Goal: Use online tool/utility: Utilize a website feature to perform a specific function

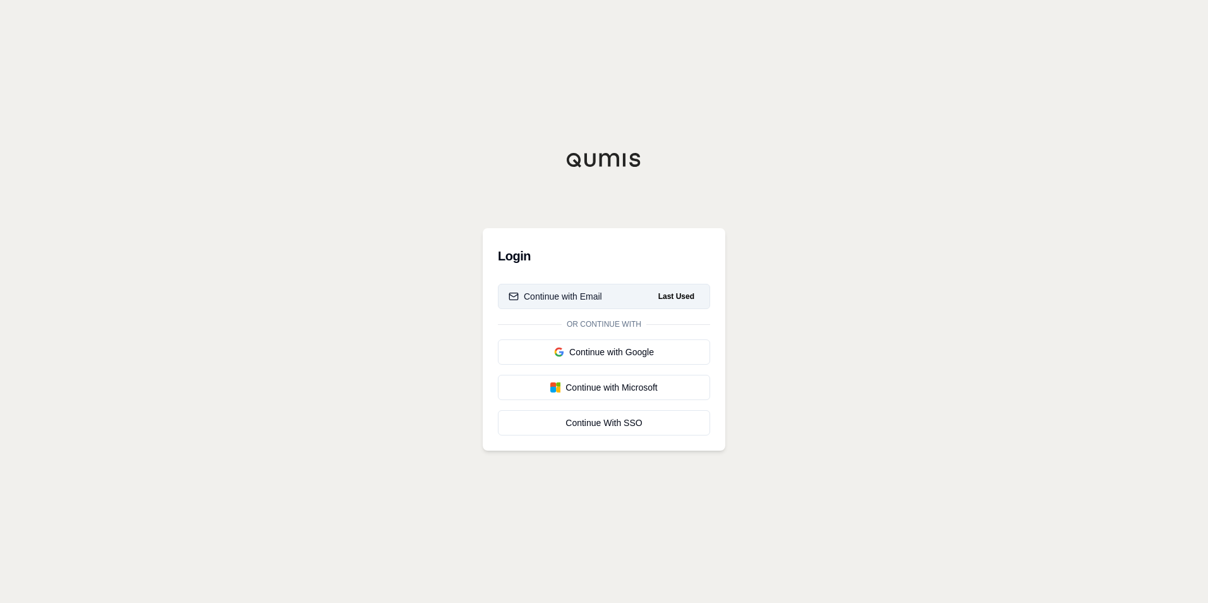
click at [589, 290] on div "Continue with Email" at bounding box center [554, 296] width 93 height 13
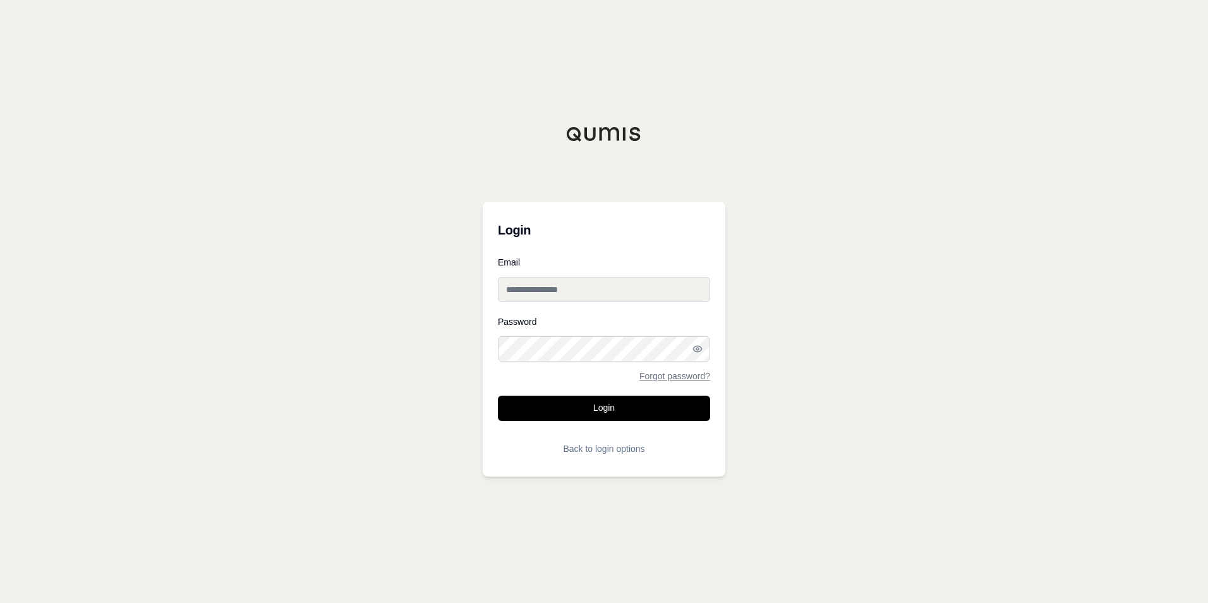
type input "**********"
click at [596, 411] on button "Login" at bounding box center [604, 407] width 212 height 25
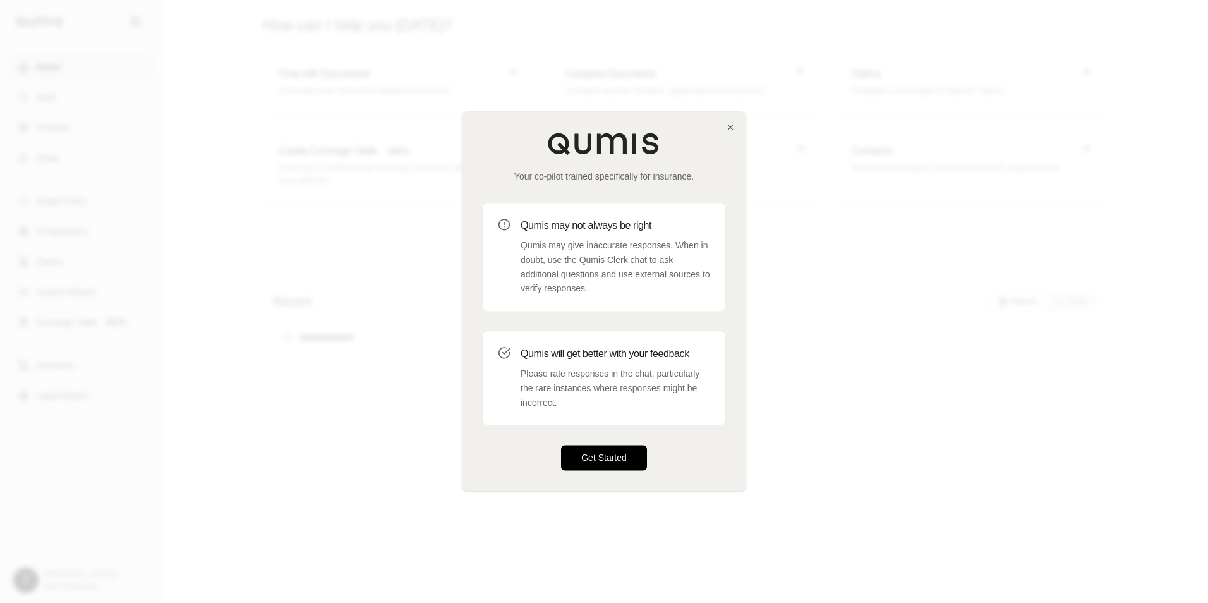
click at [602, 450] on button "Get Started" at bounding box center [604, 457] width 86 height 25
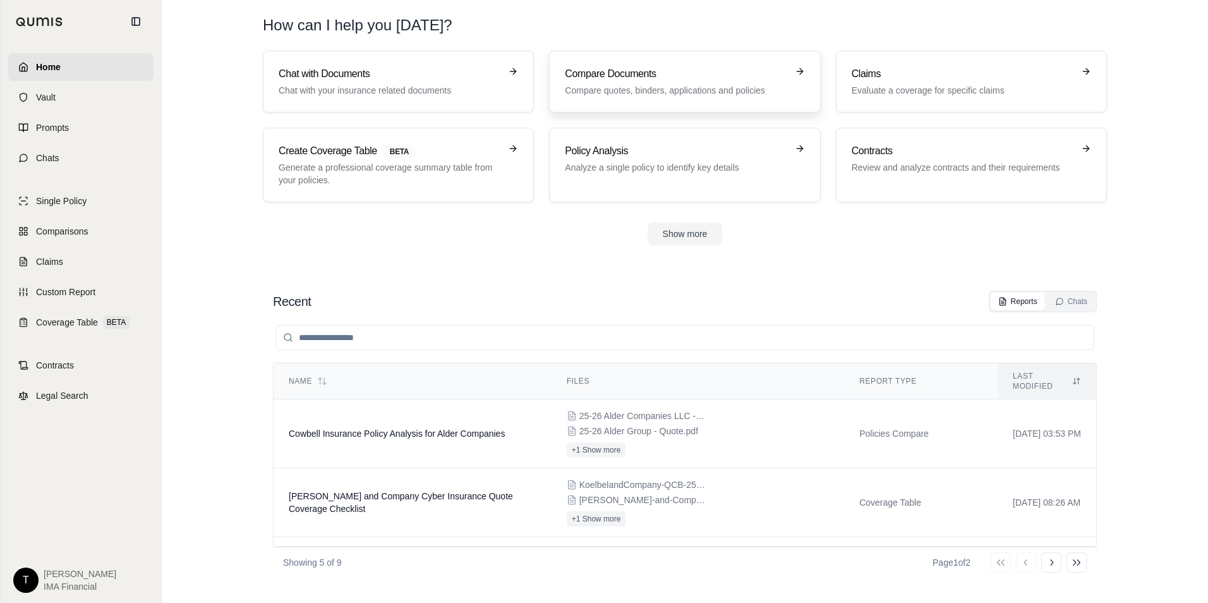
click at [654, 76] on h3 "Compare Documents" at bounding box center [676, 73] width 222 height 15
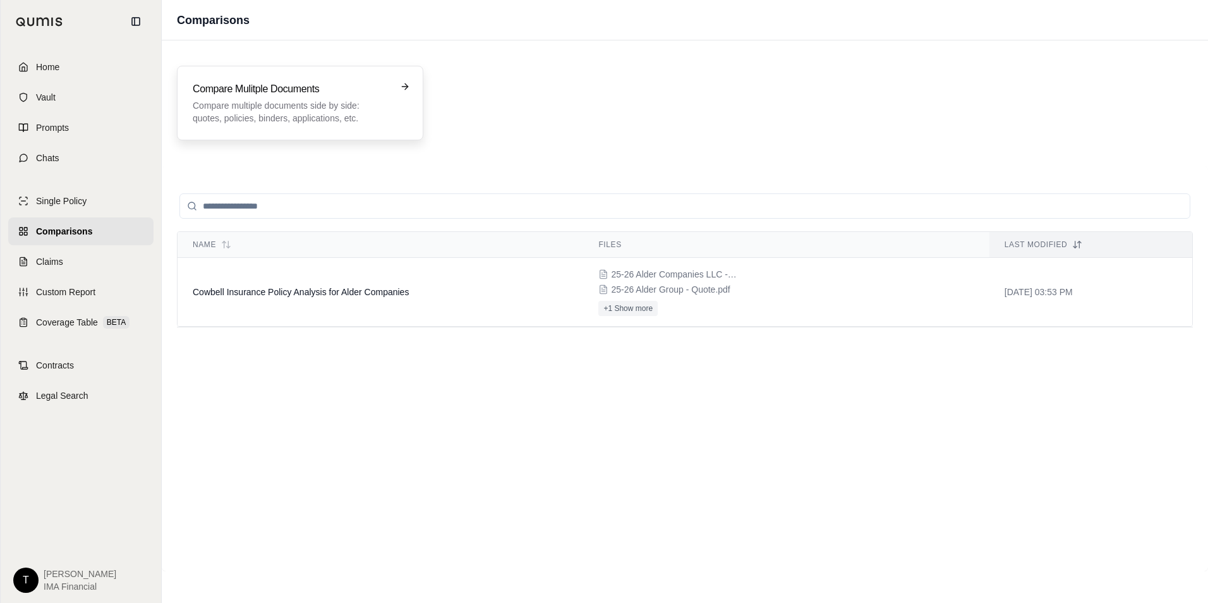
click at [313, 125] on div "Compare Mulitple Documents Compare multiple documents side by side: quotes, pol…" at bounding box center [300, 103] width 246 height 75
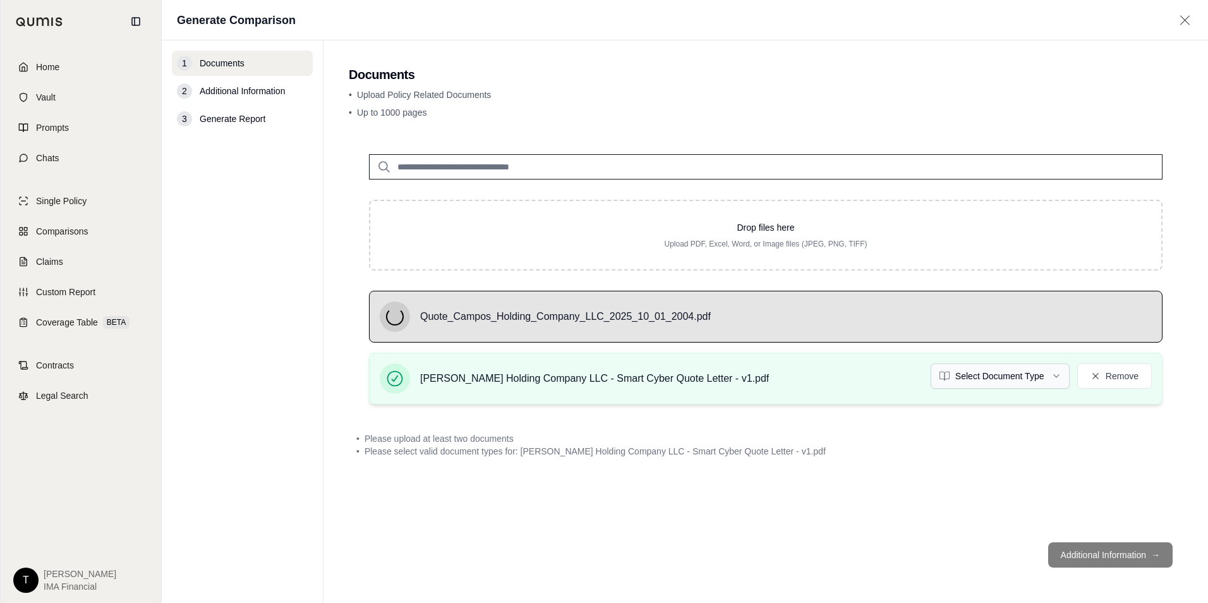
click at [981, 373] on html "Home Vault Prompts Chats Single Policy Comparisons Claims Custom Report Coverag…" at bounding box center [604, 301] width 1208 height 603
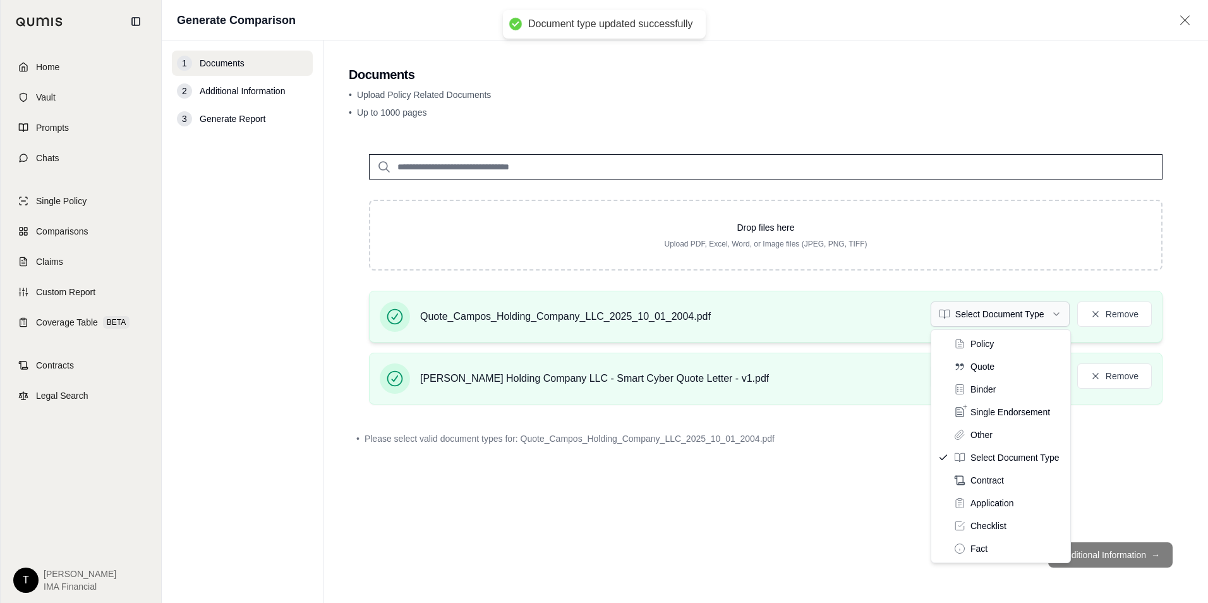
click at [974, 311] on html "Document type updated successfully Home Vault Prompts Chats Single Policy Compa…" at bounding box center [604, 301] width 1208 height 603
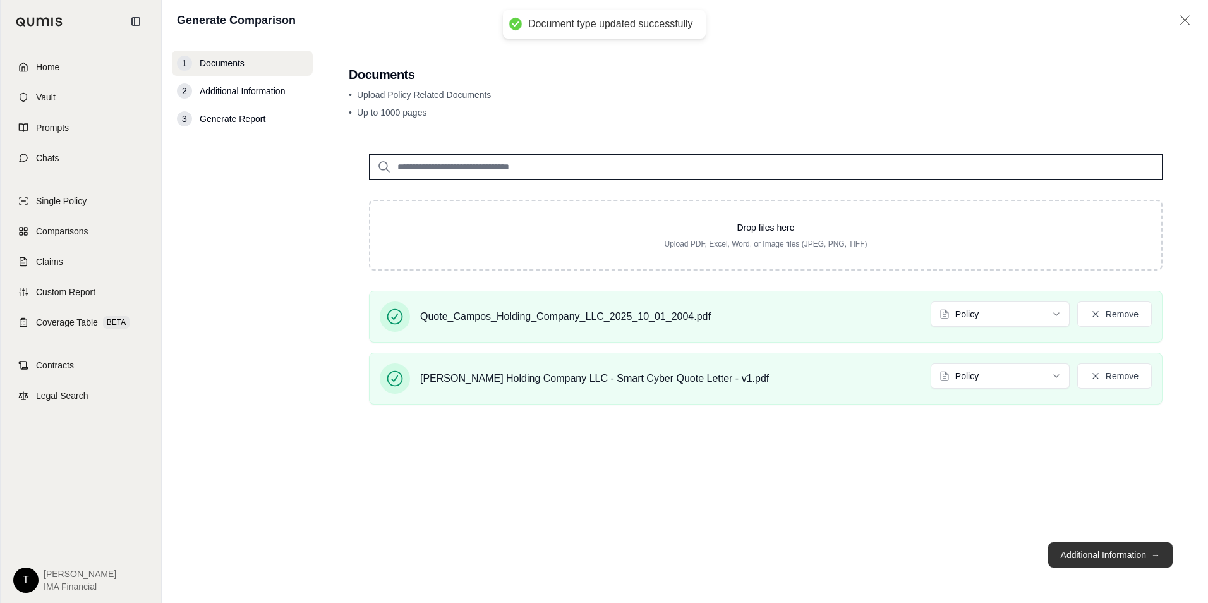
click at [1094, 556] on button "Additional Information →" at bounding box center [1110, 554] width 124 height 25
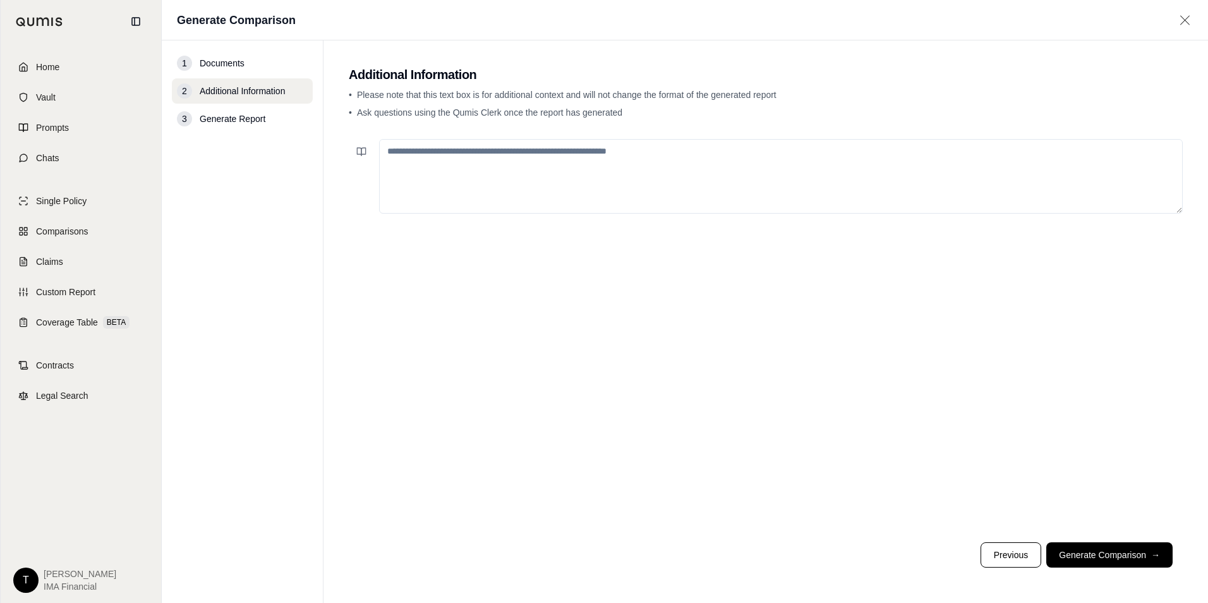
click at [532, 147] on textarea at bounding box center [780, 176] width 803 height 75
paste textarea "**********"
type textarea "**********"
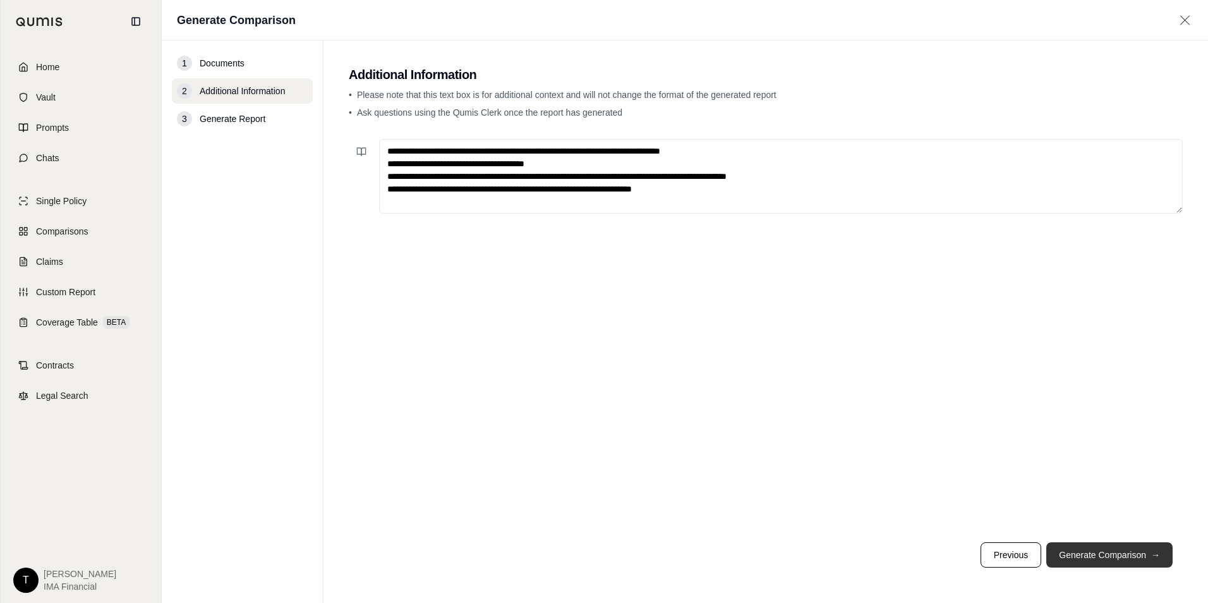
click at [1087, 549] on button "Generate Comparison →" at bounding box center [1109, 554] width 126 height 25
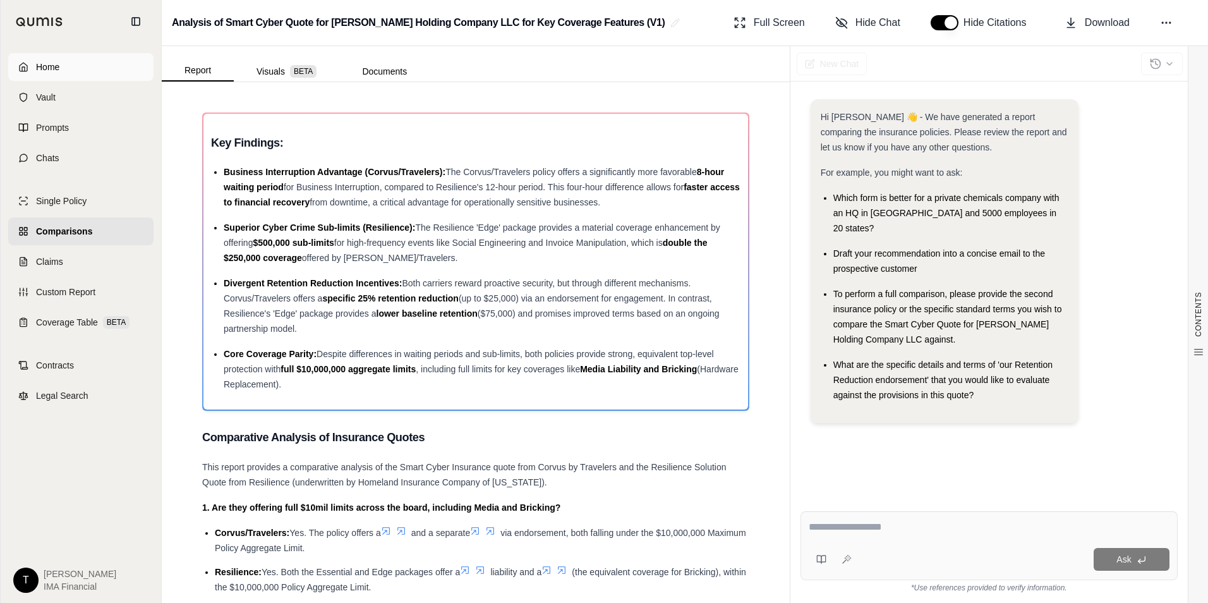
click at [53, 56] on link "Home" at bounding box center [80, 67] width 145 height 28
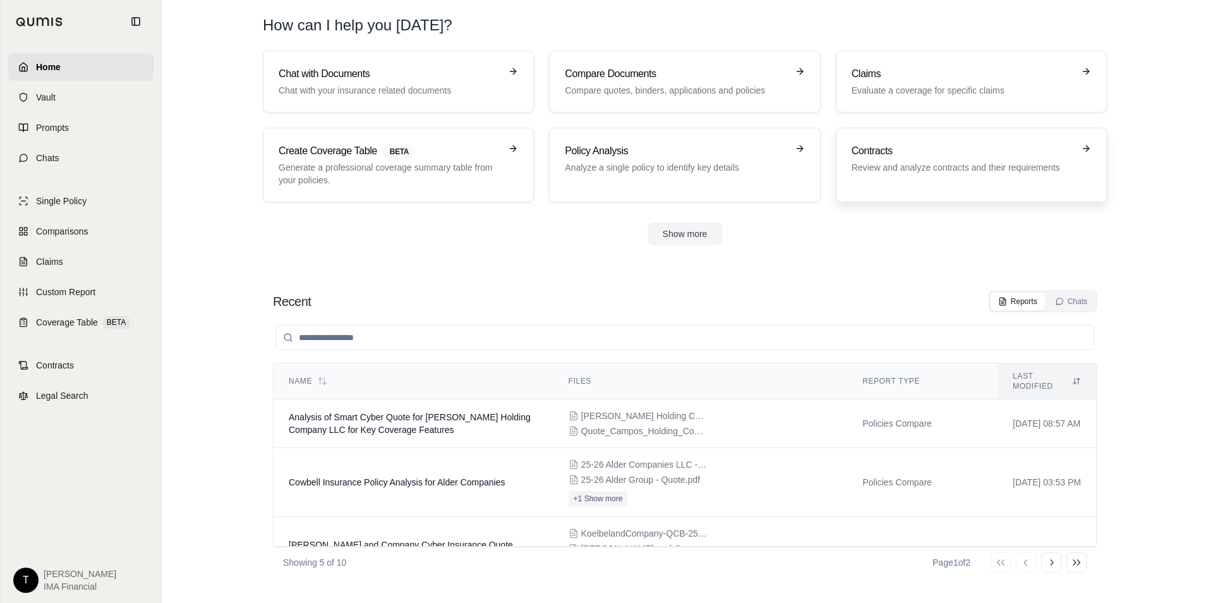
click at [974, 171] on p "Review and analyze contracts and their requirements" at bounding box center [962, 167] width 222 height 13
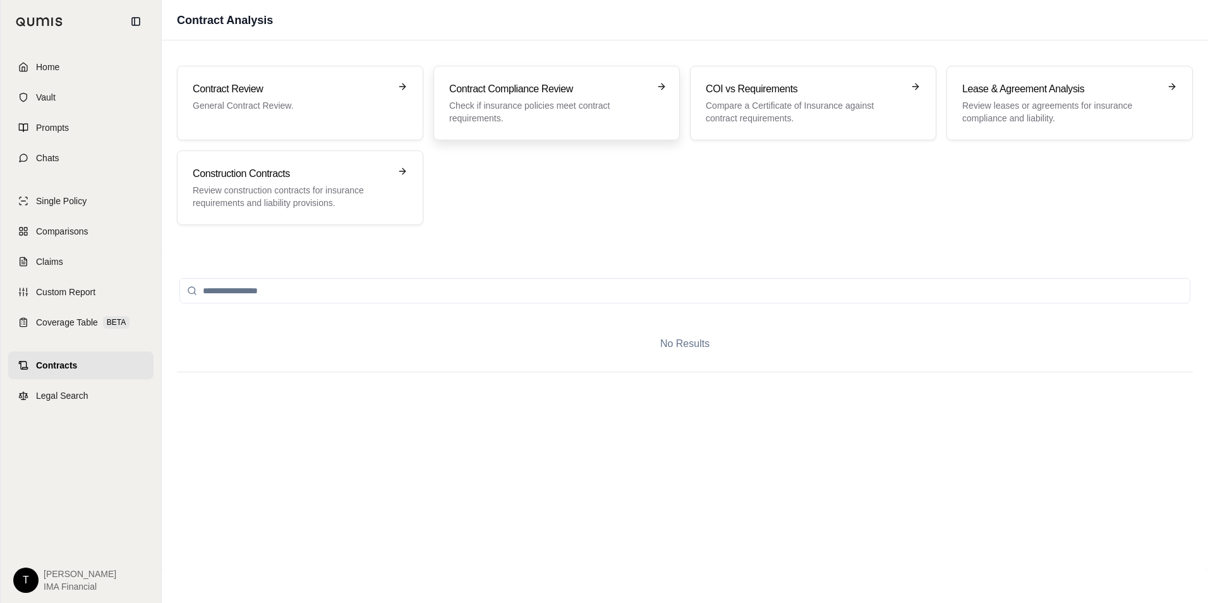
click at [461, 115] on p "Check if insurance policies meet contract requirements." at bounding box center [547, 111] width 197 height 25
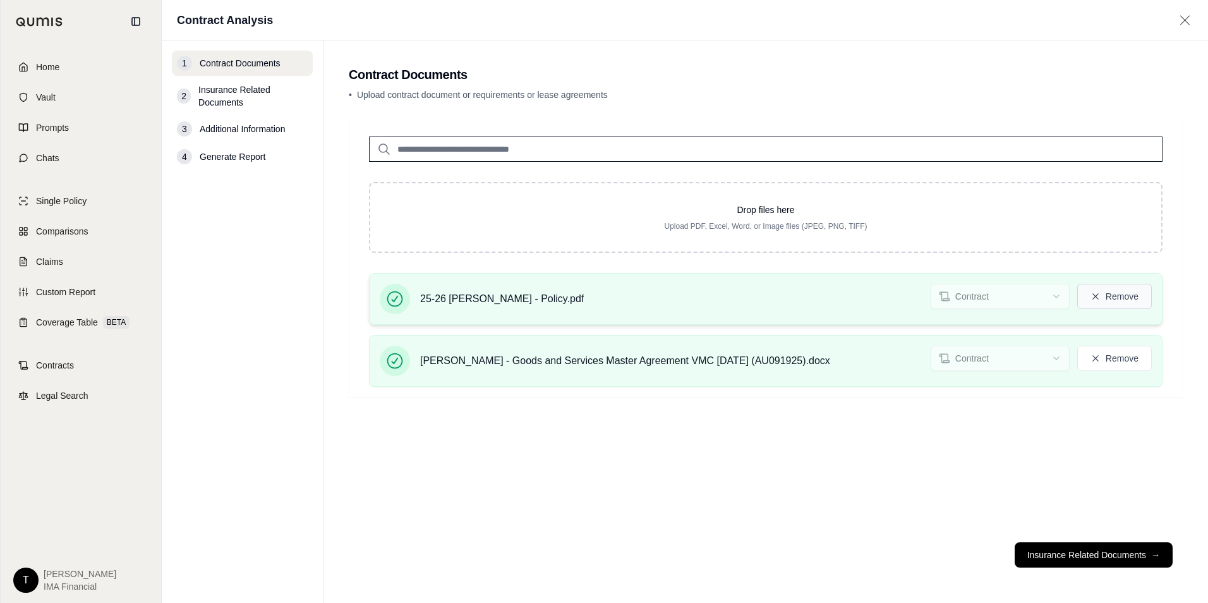
click at [1100, 307] on button "Remove" at bounding box center [1114, 296] width 75 height 25
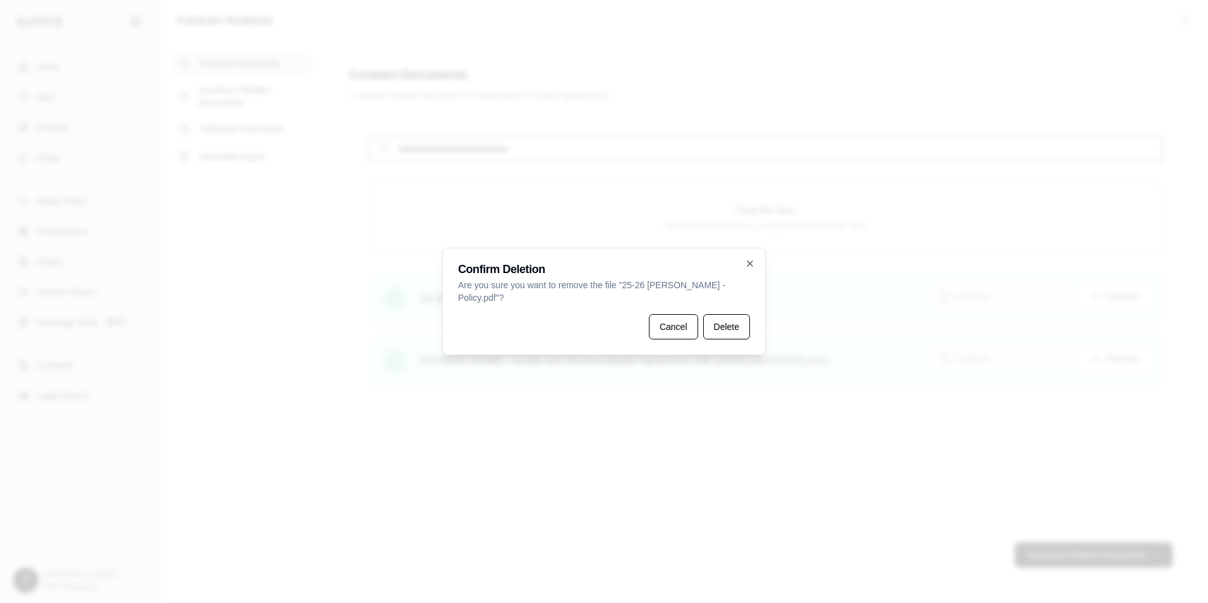
drag, startPoint x: 714, startPoint y: 313, endPoint x: 745, endPoint y: 344, distance: 42.9
click at [716, 314] on button "Delete" at bounding box center [726, 326] width 47 height 25
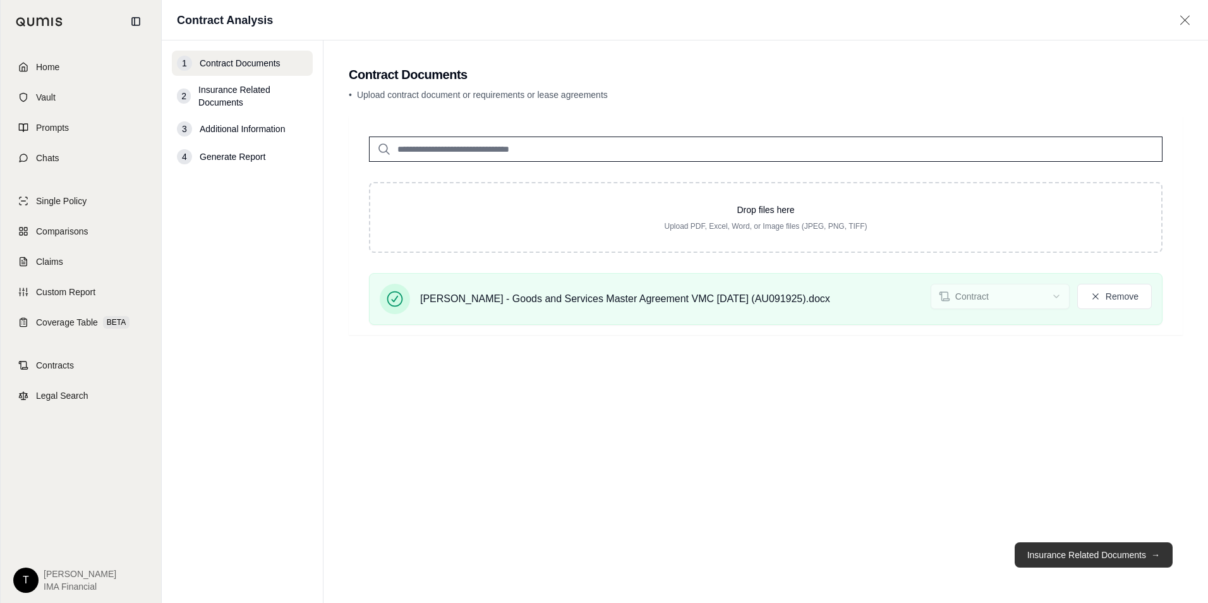
click at [1057, 556] on button "Insurance Related Documents →" at bounding box center [1093, 554] width 158 height 25
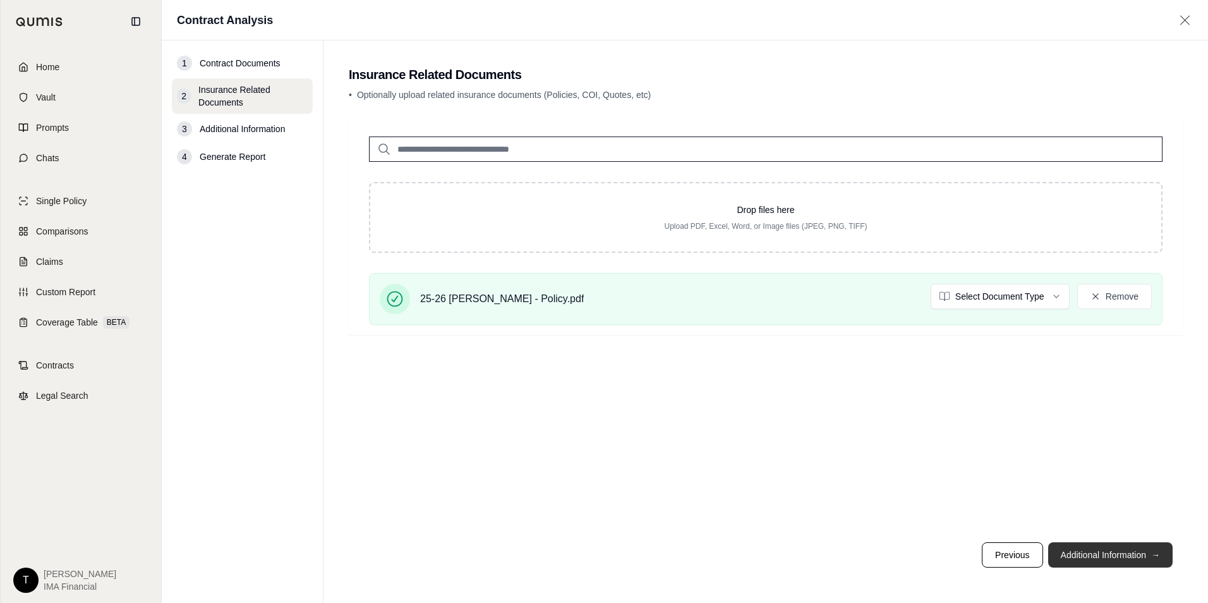
click at [1103, 561] on button "Additional Information →" at bounding box center [1110, 554] width 124 height 25
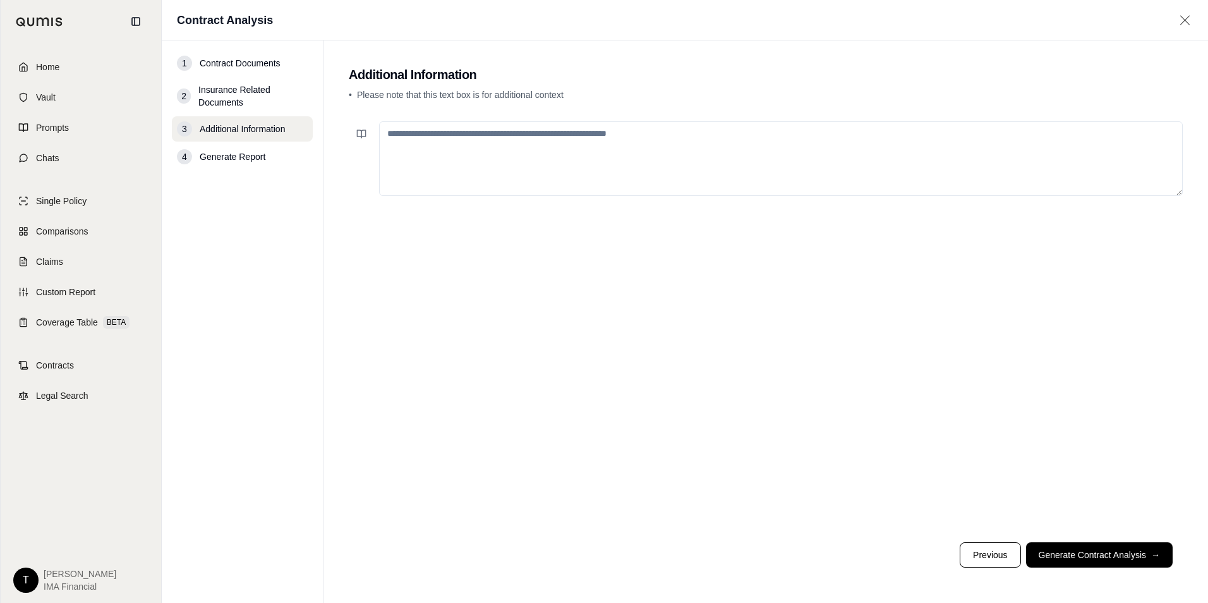
click at [525, 158] on textarea at bounding box center [780, 158] width 803 height 75
type textarea "**********"
click at [1082, 556] on button "Generate Contract Analysis →" at bounding box center [1099, 554] width 147 height 25
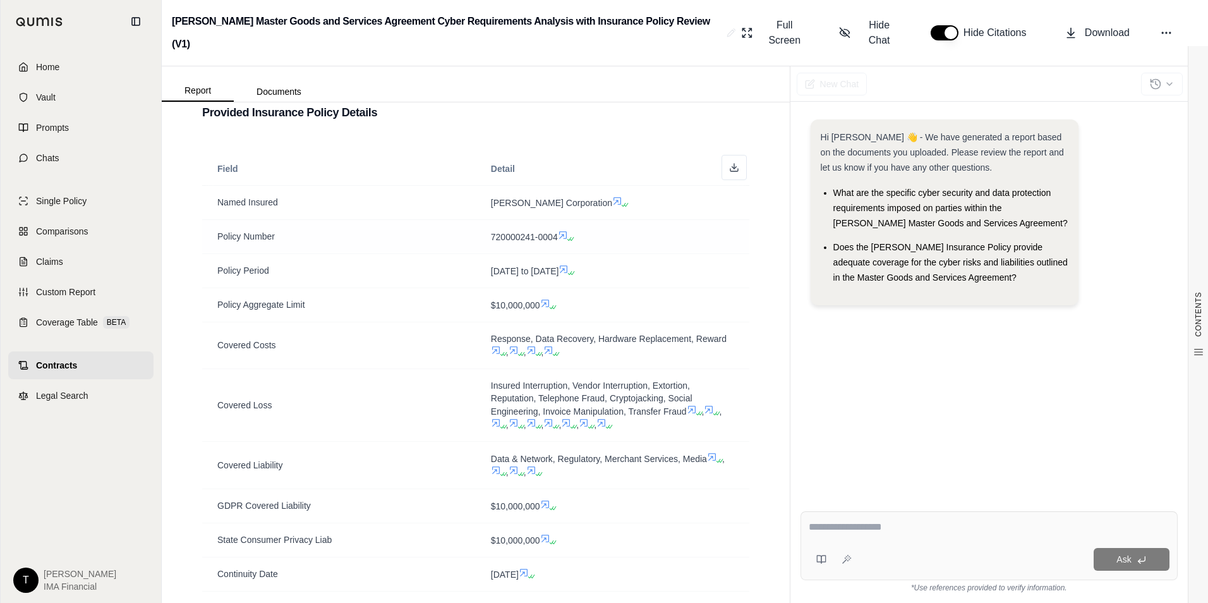
scroll to position [442, 0]
